Goal: Transaction & Acquisition: Register for event/course

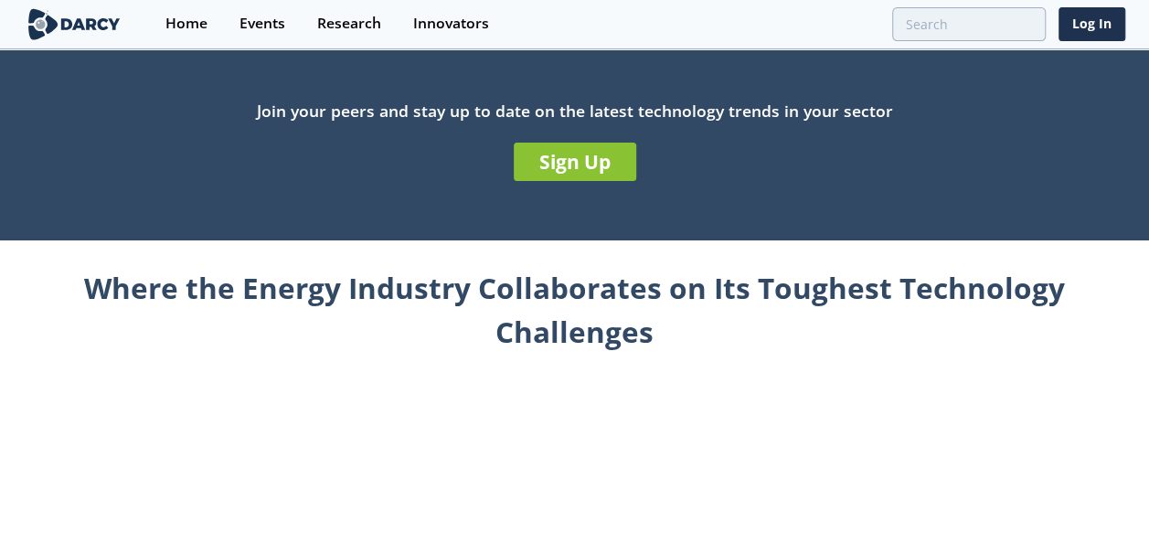
scroll to position [609, 0]
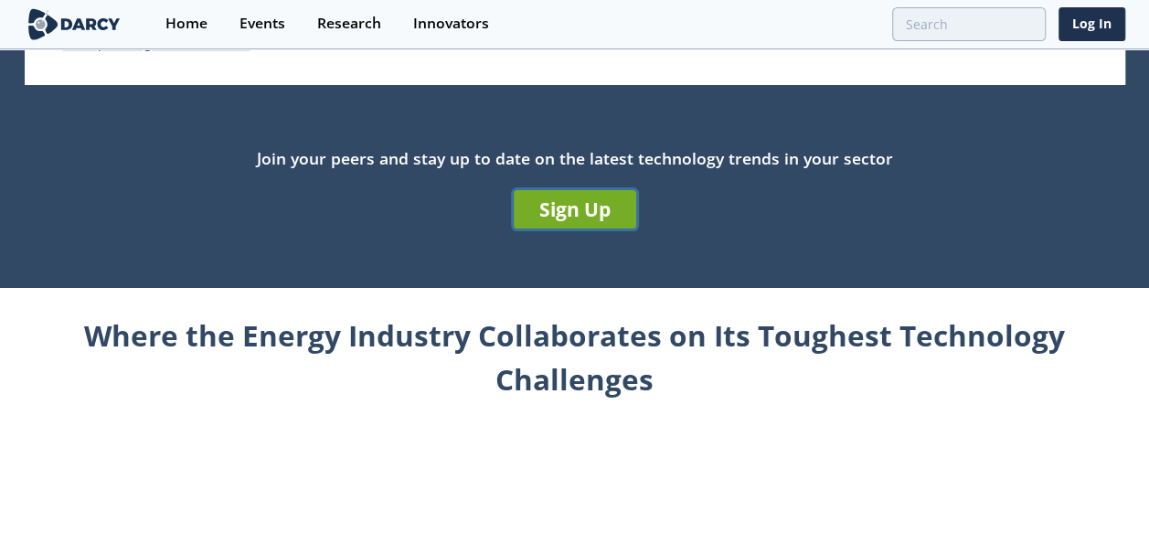
click at [562, 208] on link "Sign Up" at bounding box center [575, 209] width 122 height 38
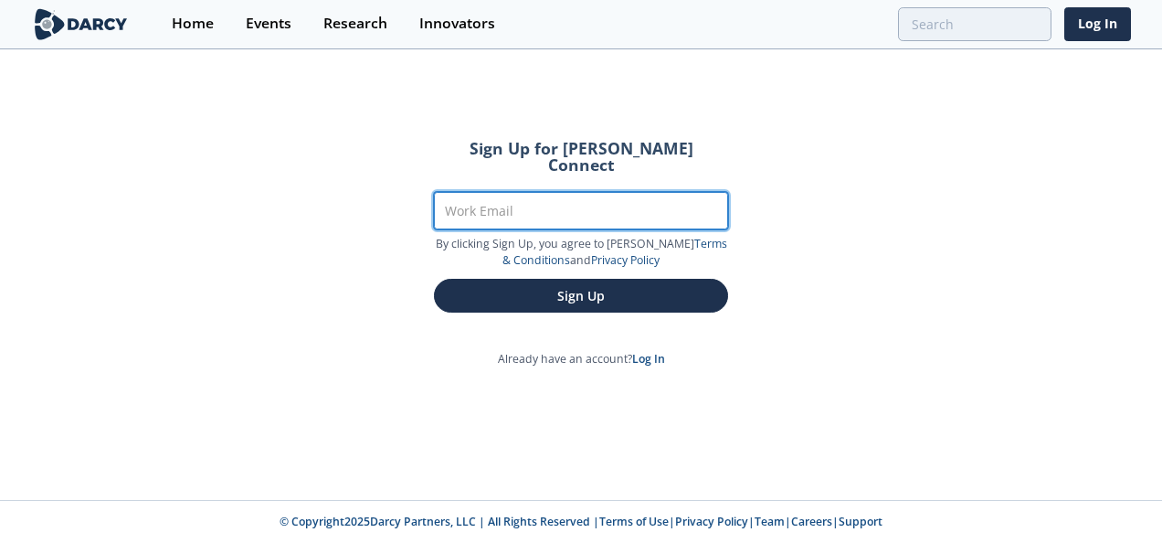
click at [537, 192] on input "Work Email" at bounding box center [581, 210] width 294 height 37
type input "[EMAIL_ADDRESS][DOMAIN_NAME]"
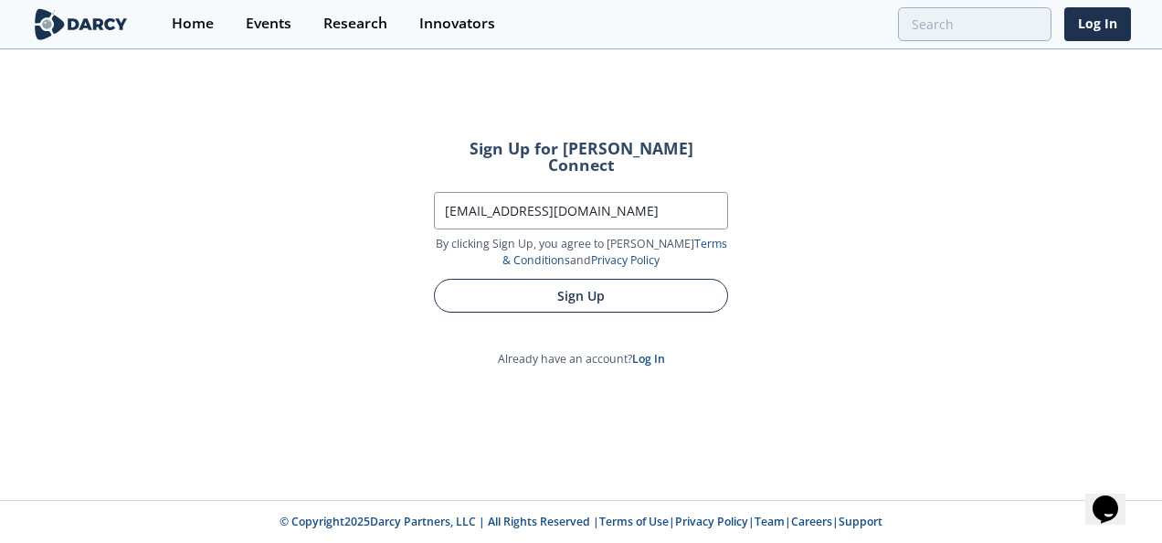
click at [660, 280] on button "Sign Up" at bounding box center [581, 296] width 294 height 34
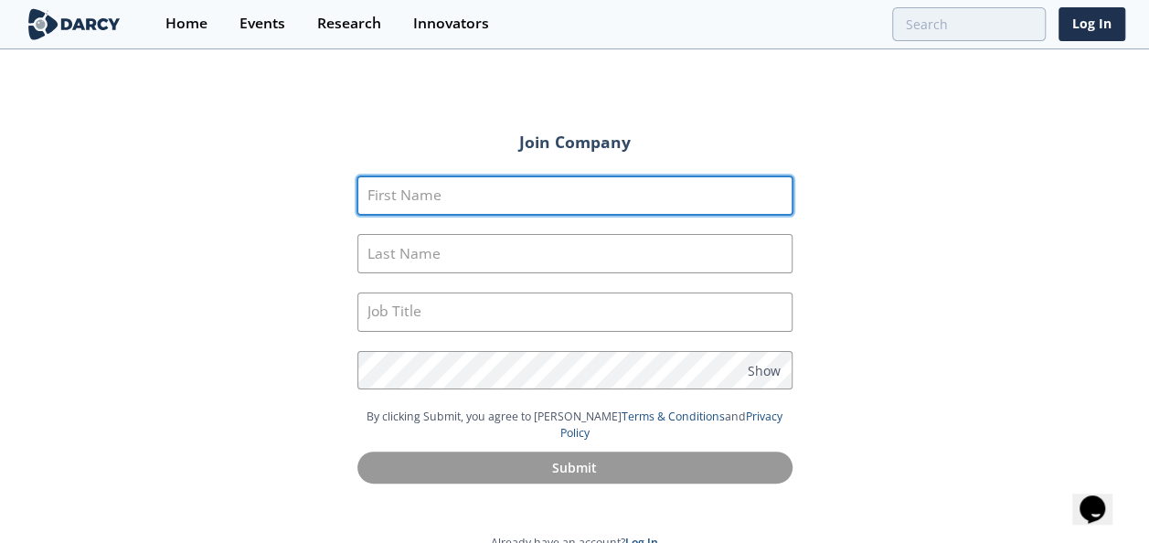
click at [530, 188] on input "First Name" at bounding box center [574, 195] width 435 height 39
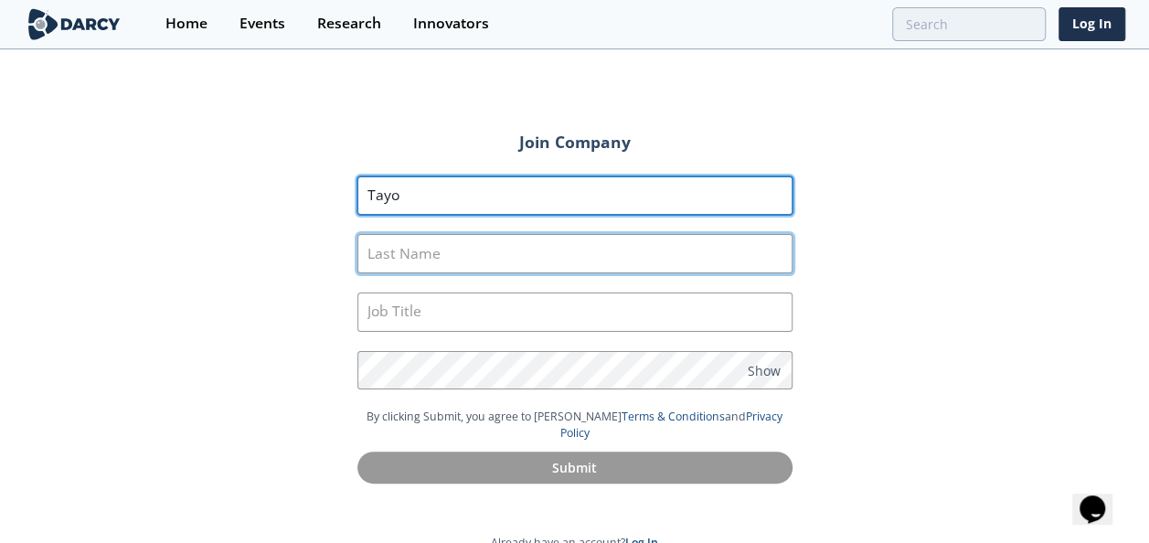
type input "Tayo"
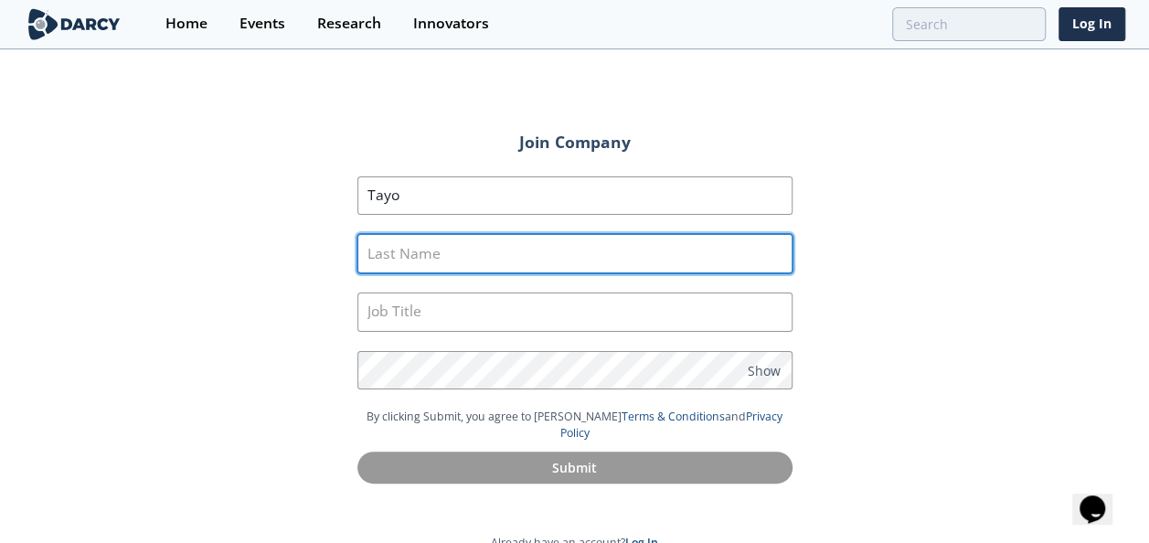
click at [373, 250] on input "Last Name" at bounding box center [574, 253] width 435 height 39
type input "Awolola"
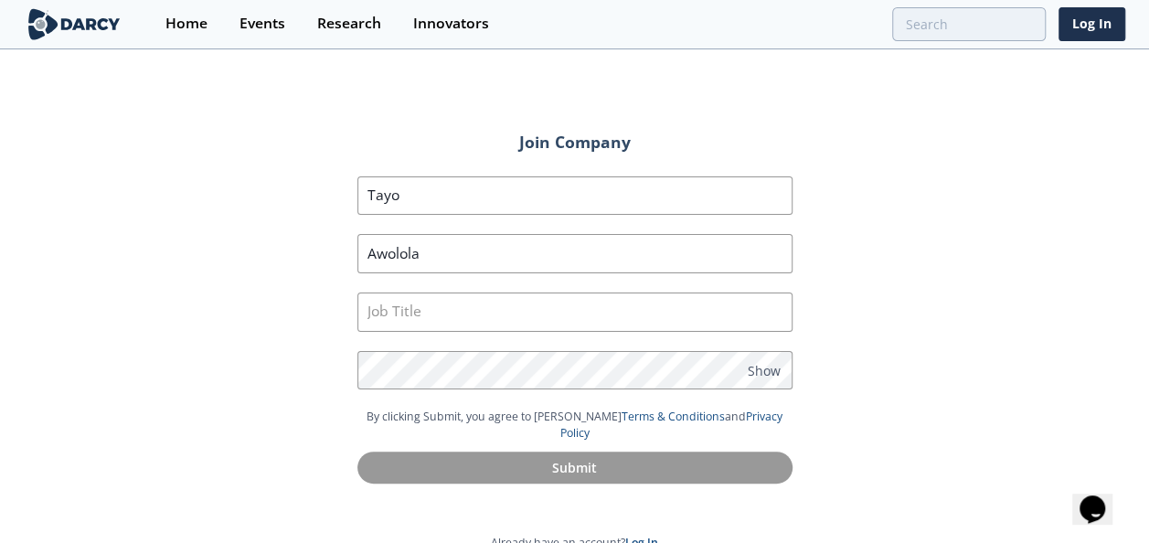
click at [251, 278] on div "Join Company First Name [GEOGRAPHIC_DATA] Last Name [GEOGRAPHIC_DATA] Job Title…" at bounding box center [574, 301] width 1149 height 500
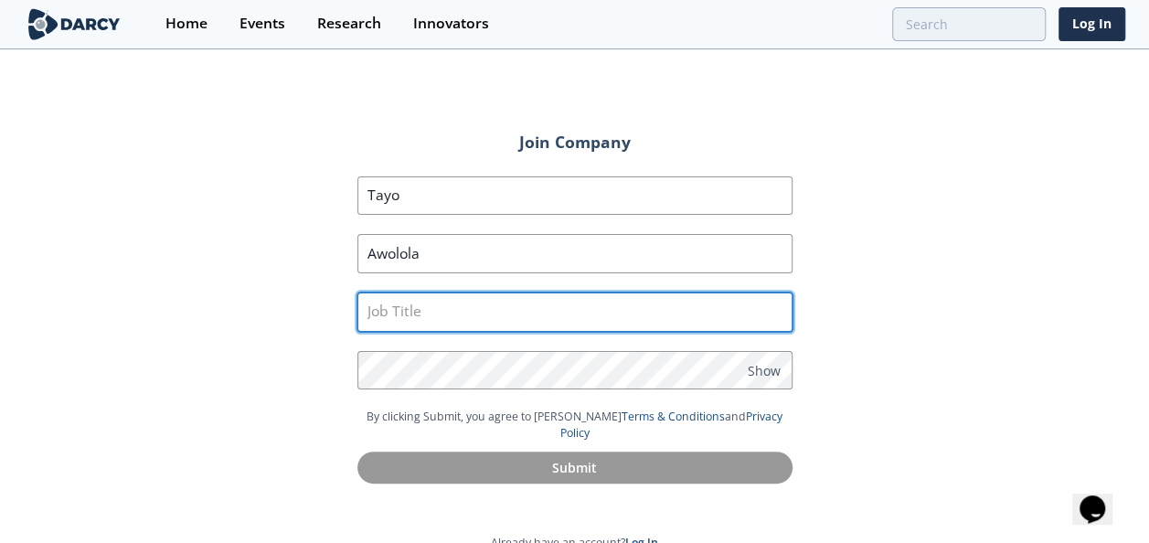
click at [434, 314] on input "text" at bounding box center [574, 311] width 435 height 39
type input "Facilities Engineer"
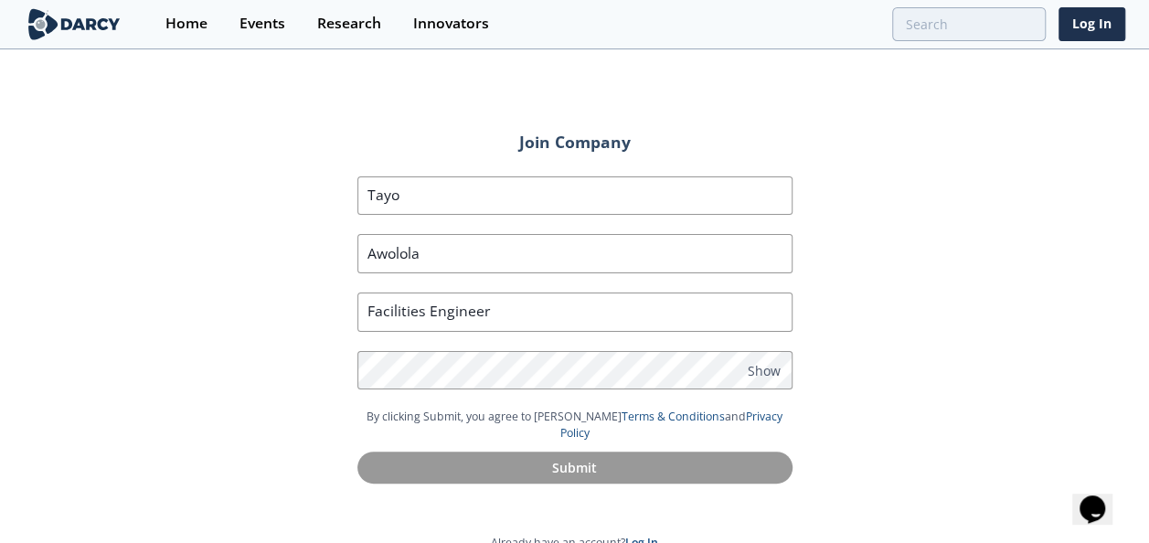
click at [929, 308] on div "Join Company First Name [GEOGRAPHIC_DATA] Last Name [GEOGRAPHIC_DATA] Job Title…" at bounding box center [574, 301] width 1149 height 500
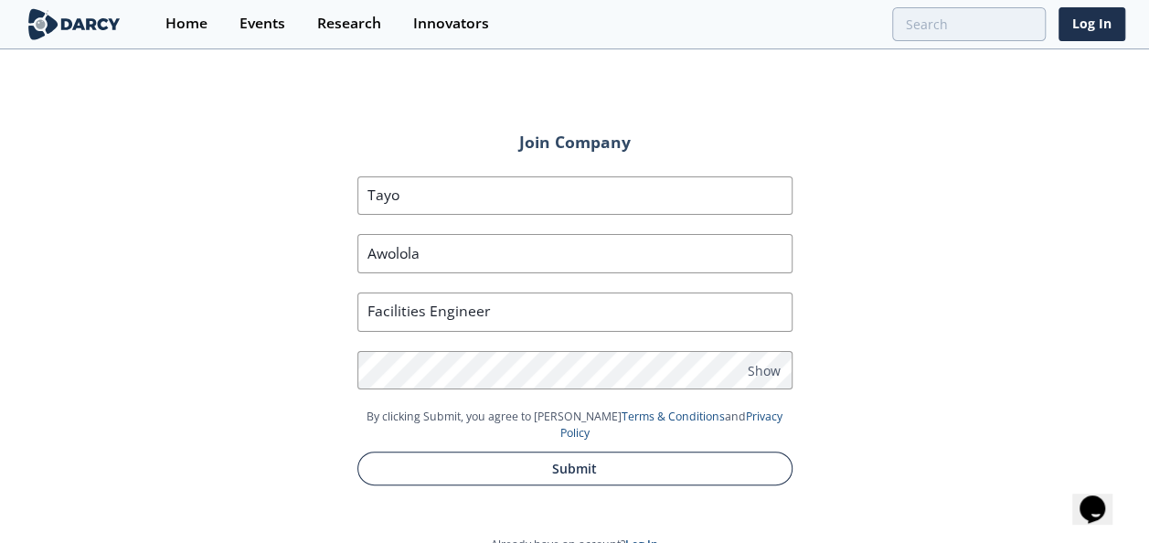
click at [598, 451] on button "Submit" at bounding box center [574, 468] width 435 height 34
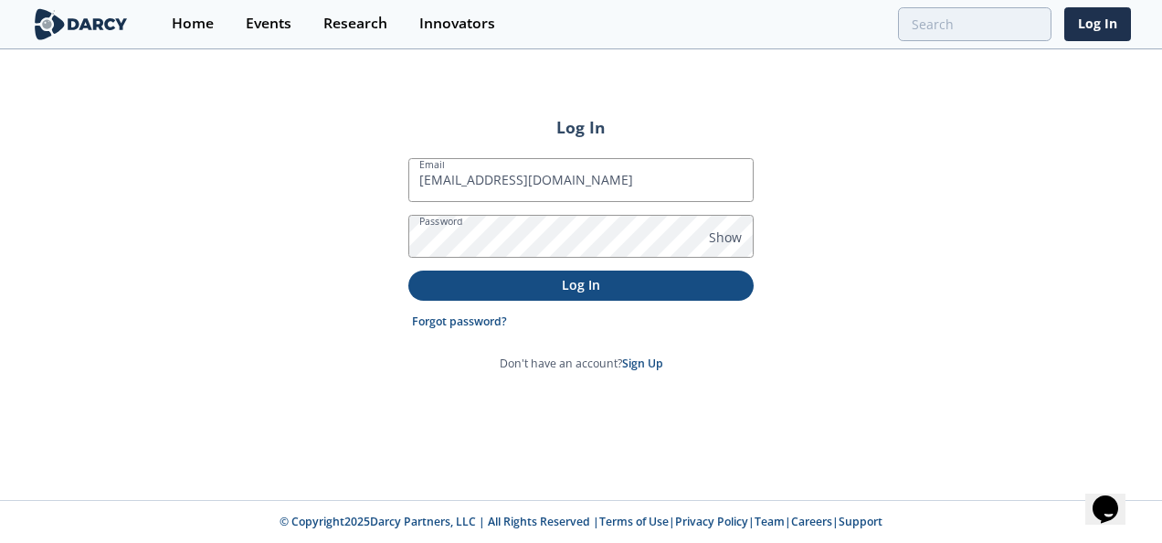
click at [541, 283] on p "Log In" at bounding box center [581, 284] width 320 height 19
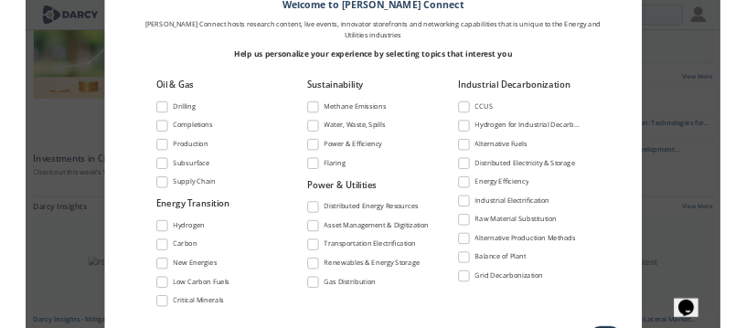
scroll to position [177, 0]
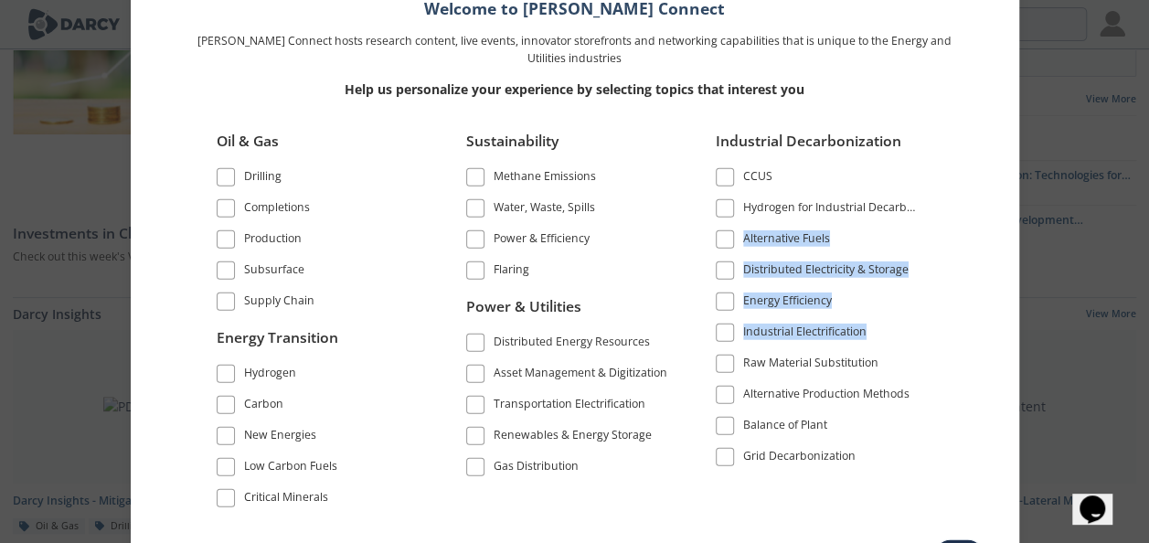
drag, startPoint x: 992, startPoint y: 214, endPoint x: 981, endPoint y: 338, distance: 124.8
click at [981, 338] on div "Welcome to [PERSON_NAME] Connect [PERSON_NAME] Connect hosts research content, …" at bounding box center [575, 243] width 870 height 571
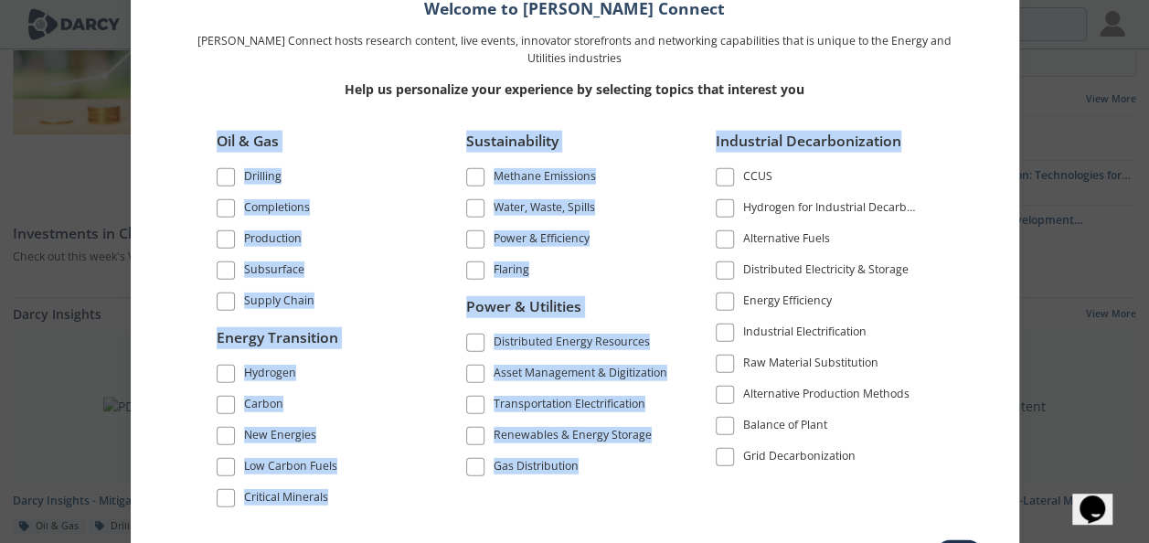
drag, startPoint x: 981, startPoint y: 338, endPoint x: 985, endPoint y: 114, distance: 223.9
click at [985, 114] on div "Welcome to [PERSON_NAME] Connect [PERSON_NAME] Connect hosts research content, …" at bounding box center [575, 243] width 870 height 571
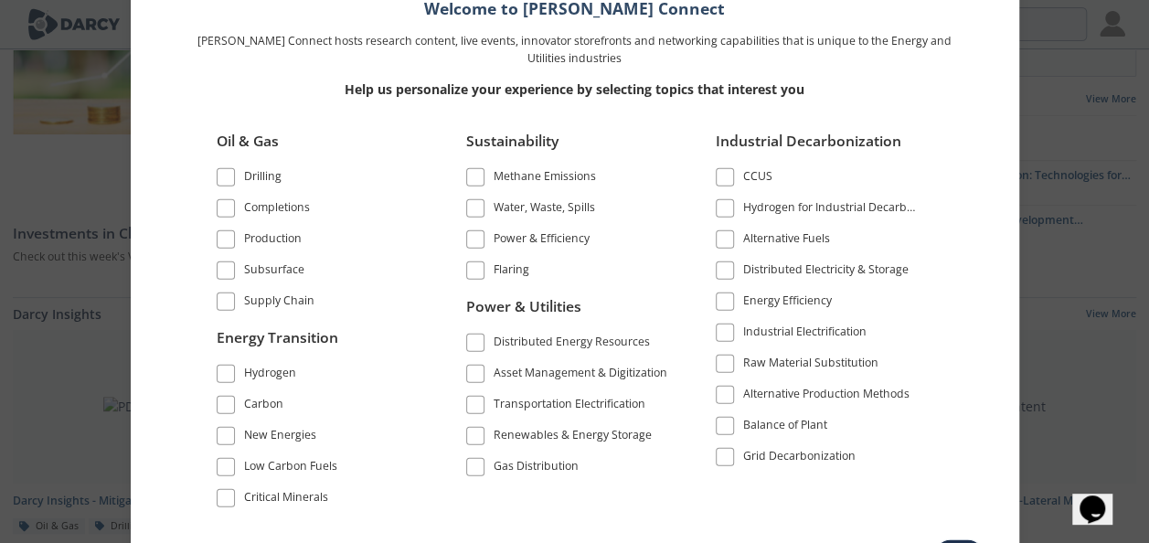
click at [233, 99] on p "Help us personalize your experience by selecting topics that interest you" at bounding box center [575, 88] width 768 height 19
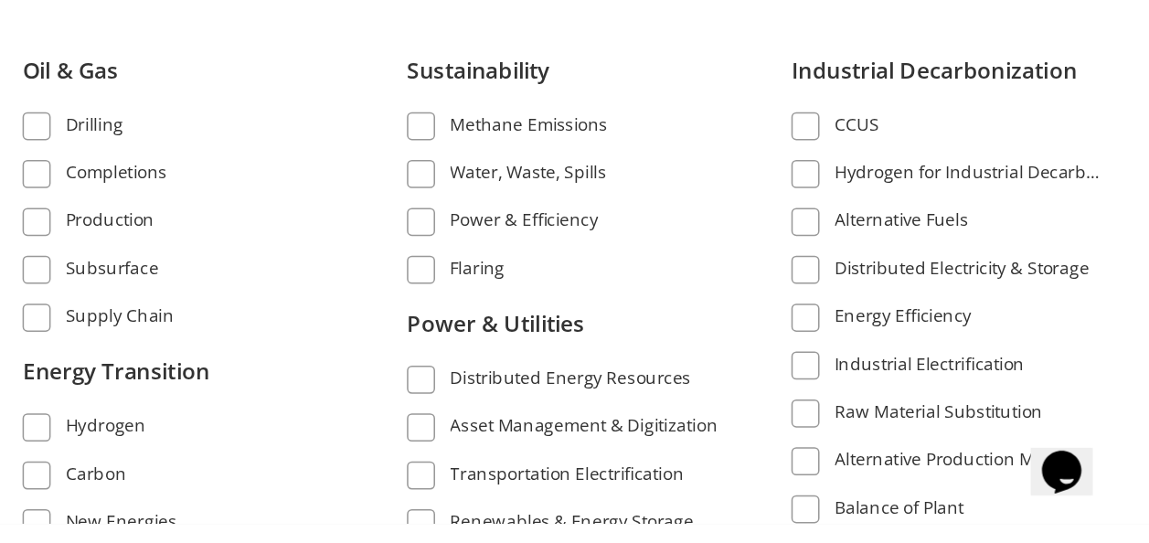
scroll to position [1098, 0]
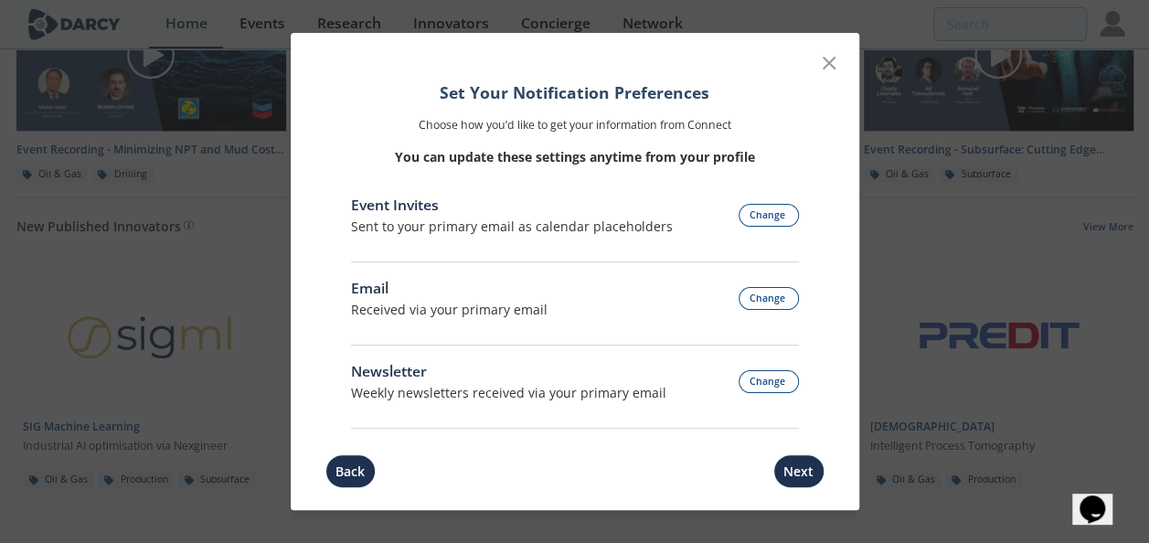
scroll to position [1082, 0]
click at [828, 60] on icon at bounding box center [829, 63] width 22 height 22
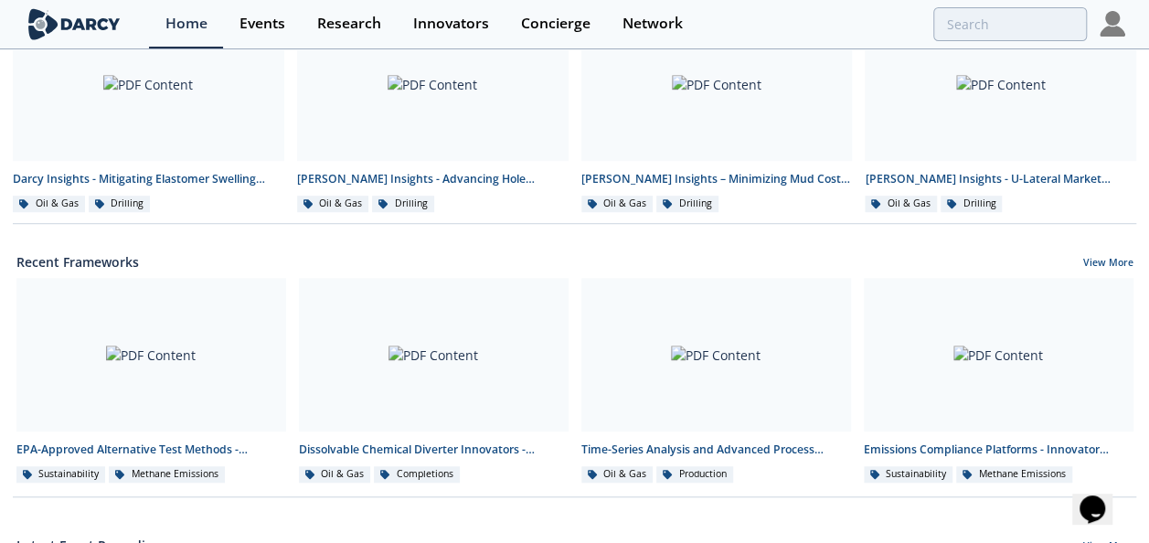
scroll to position [512, 0]
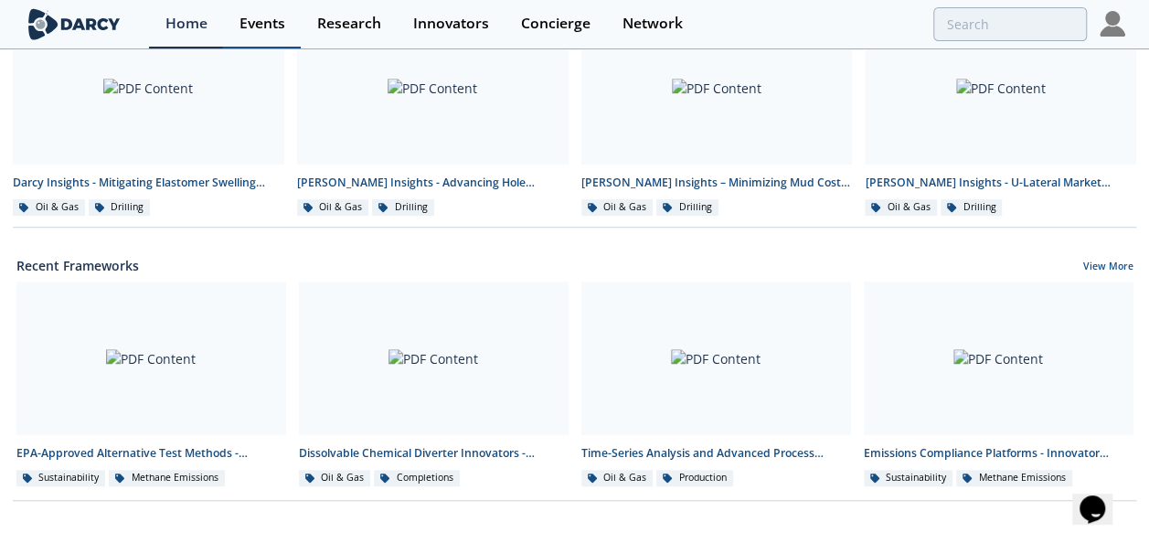
click at [260, 20] on div "Events" at bounding box center [262, 23] width 46 height 15
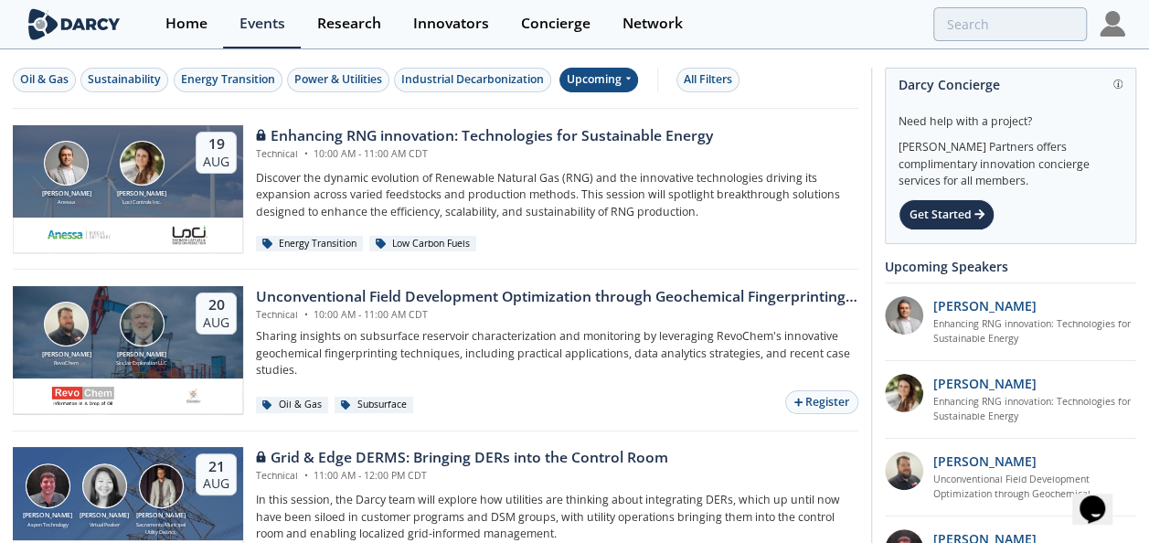
click at [626, 77] on icon at bounding box center [627, 78] width 7 height 11
click at [594, 130] on div "Past" at bounding box center [617, 138] width 113 height 29
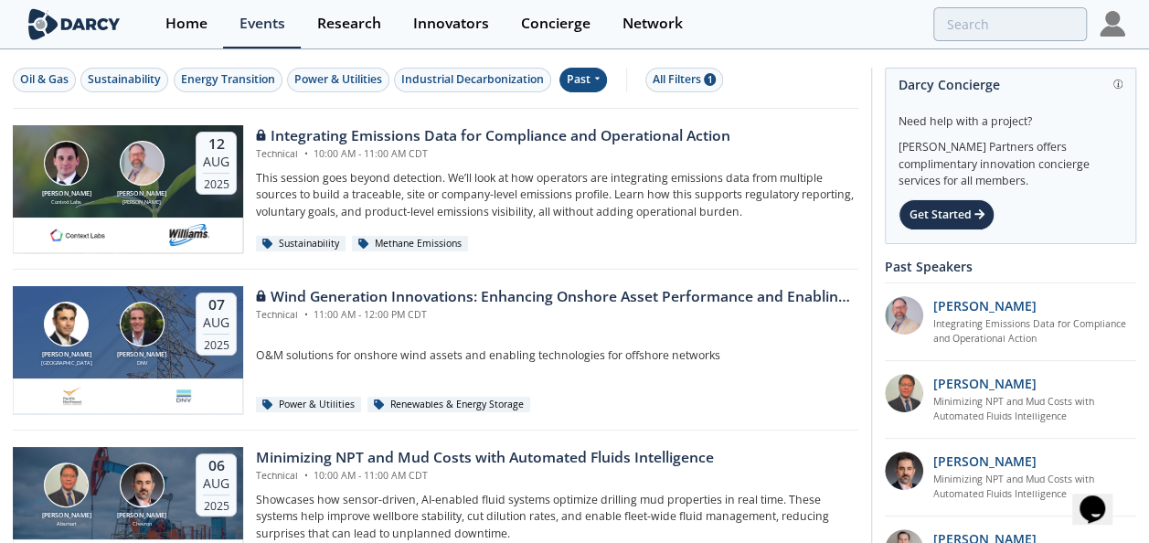
click at [596, 76] on icon at bounding box center [596, 78] width 7 height 11
click at [590, 111] on div "Upcoming" at bounding box center [617, 110] width 113 height 29
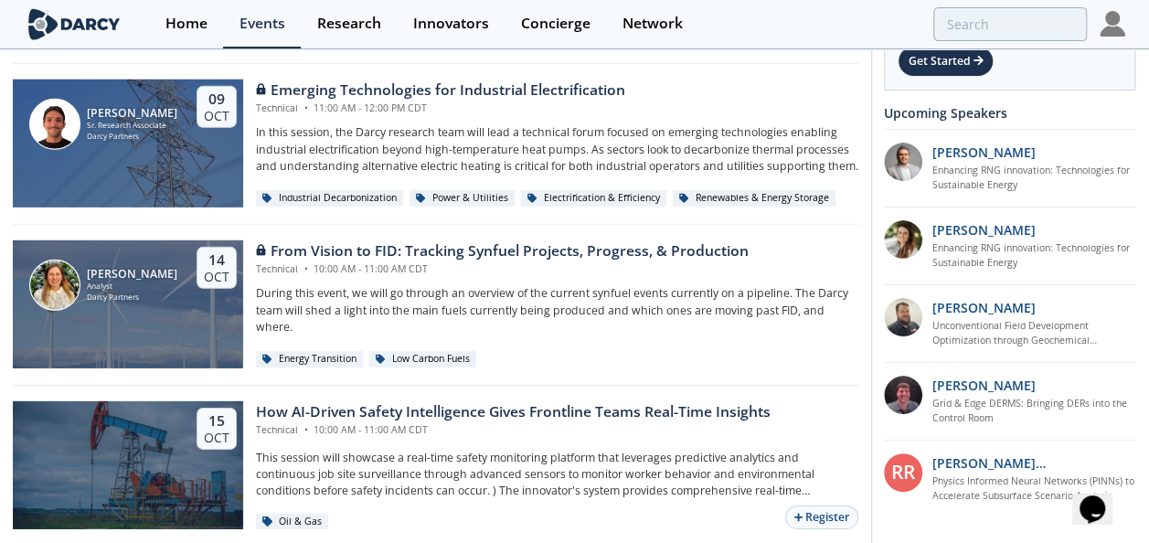
scroll to position [2624, 0]
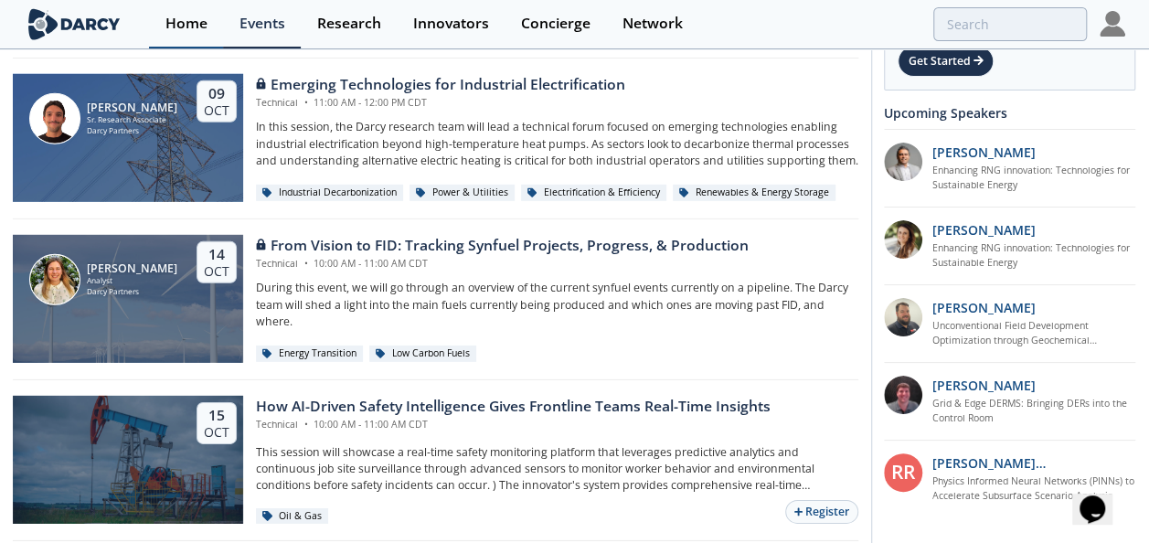
click at [179, 17] on div "Home" at bounding box center [186, 23] width 42 height 15
